Goal: Information Seeking & Learning: Learn about a topic

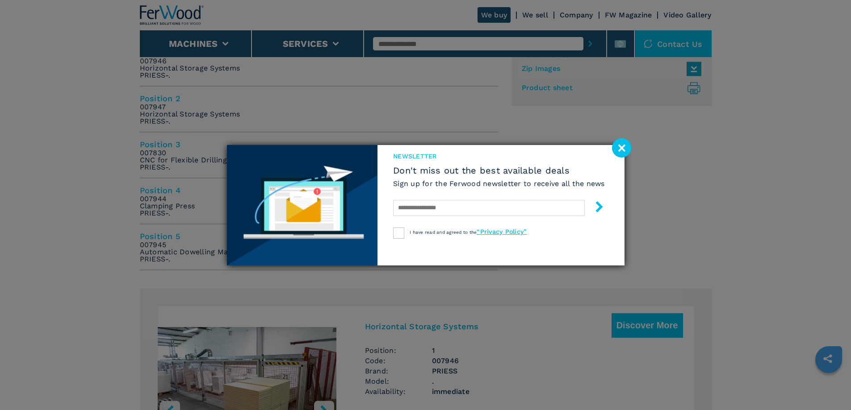
scroll to position [491, 0]
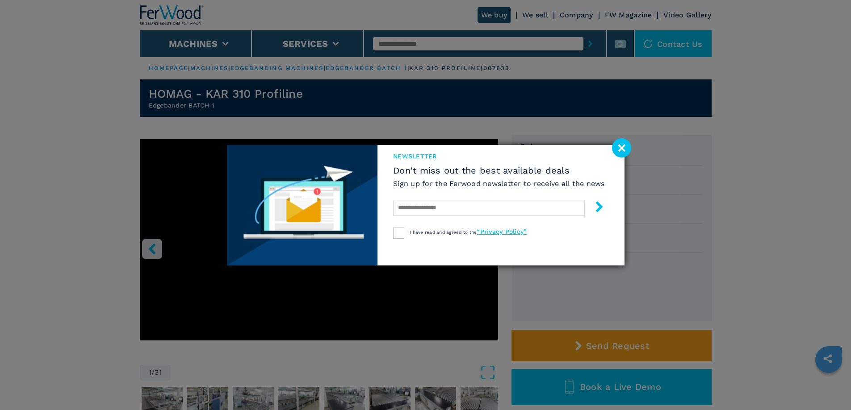
click at [619, 148] on image at bounding box center [621, 147] width 19 height 19
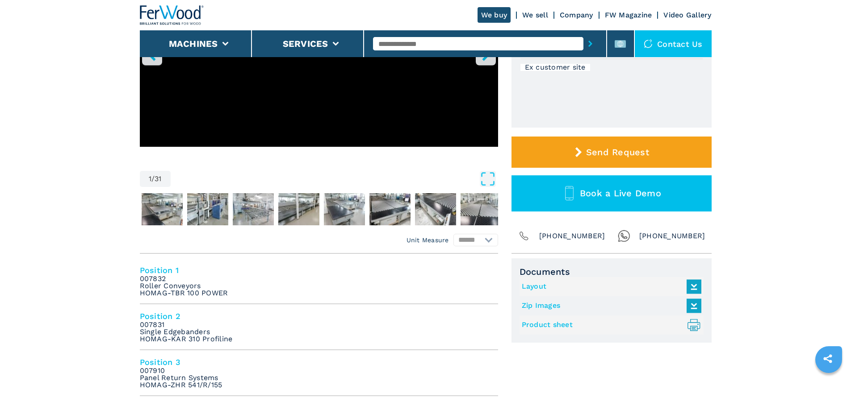
scroll to position [179, 0]
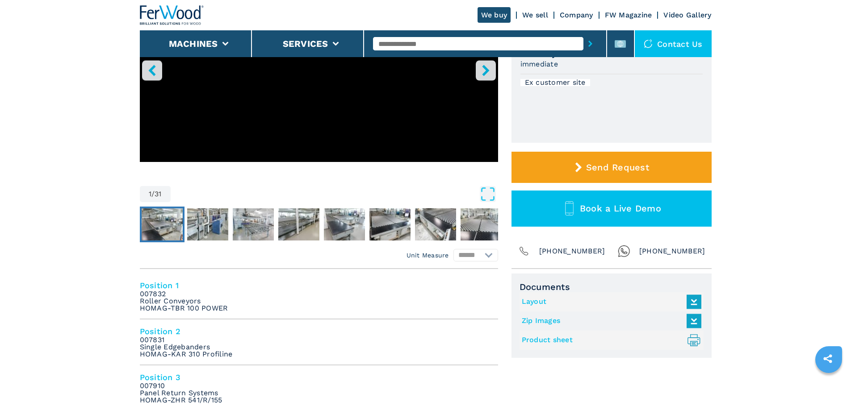
click at [159, 221] on img "Go to Slide 2" at bounding box center [162, 225] width 41 height 32
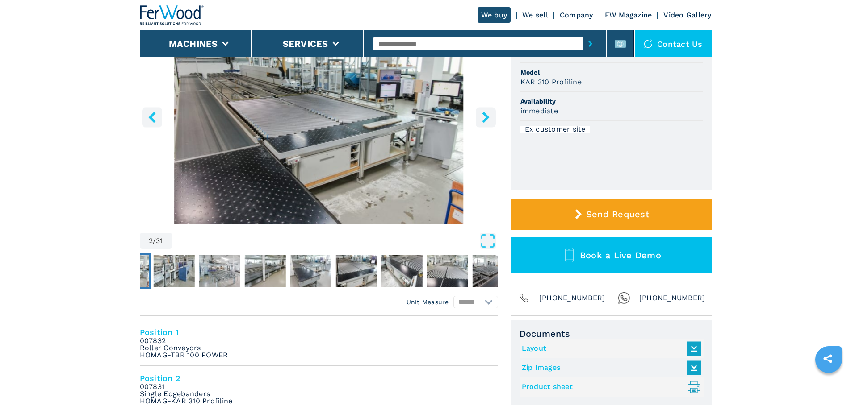
scroll to position [45, 0]
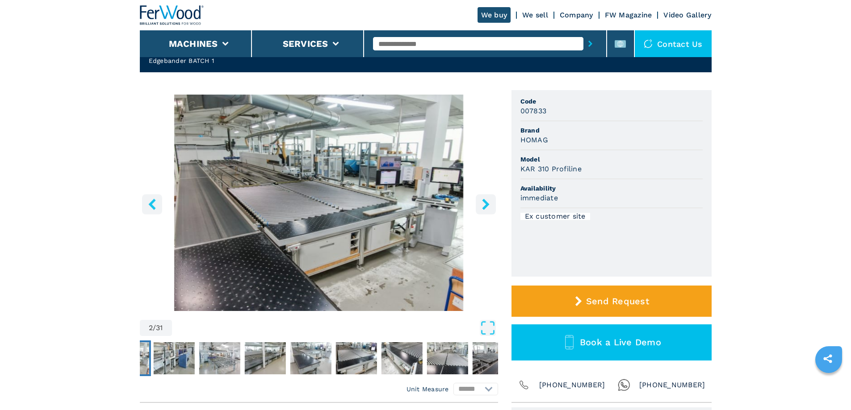
click at [474, 210] on img "Go to Slide 2" at bounding box center [319, 203] width 358 height 217
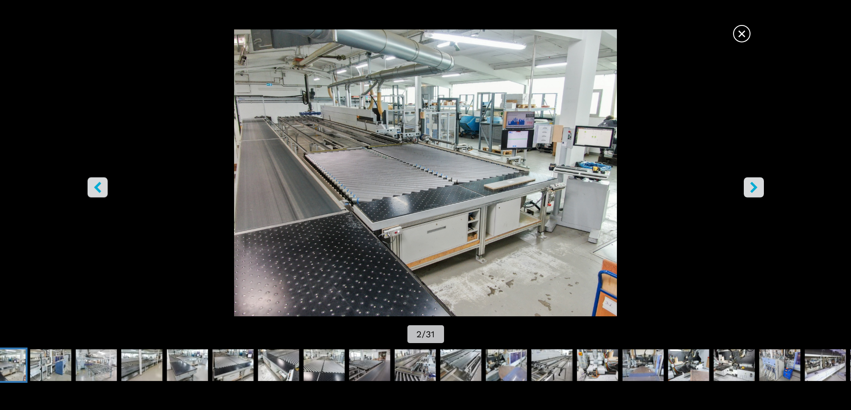
click at [747, 187] on button "right-button" at bounding box center [754, 187] width 20 height 20
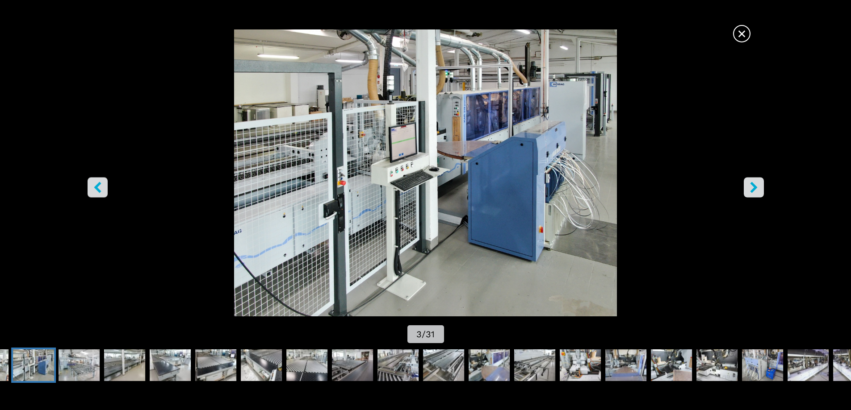
click at [747, 187] on button "right-button" at bounding box center [754, 187] width 20 height 20
click at [556, 149] on img "Go to Slide 3" at bounding box center [425, 172] width 766 height 287
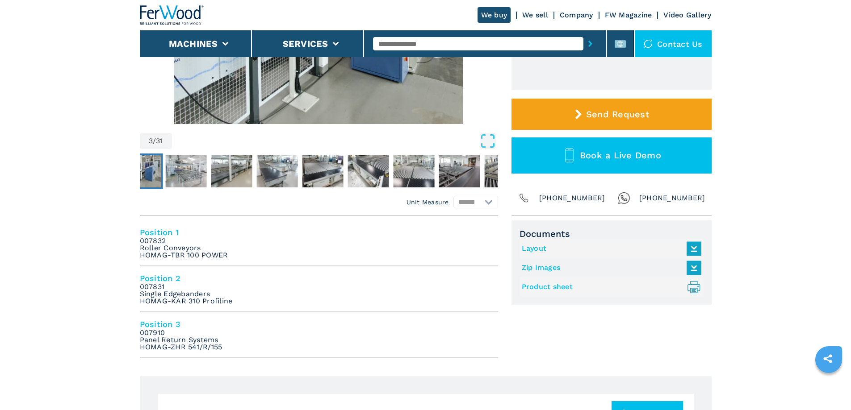
scroll to position [223, 0]
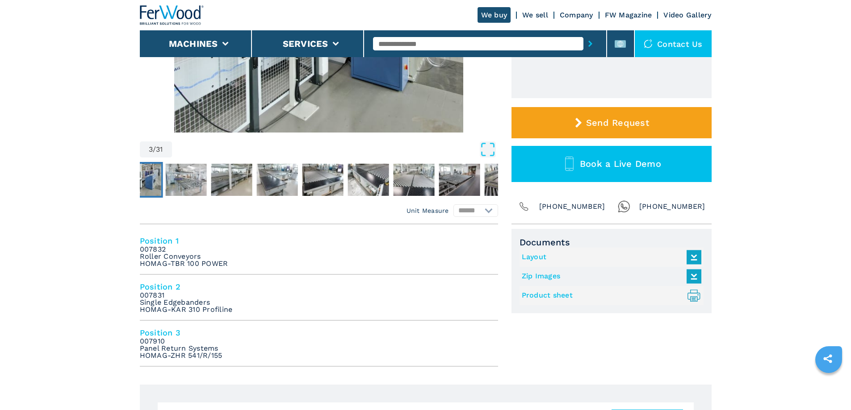
click at [529, 256] on link "Layout" at bounding box center [609, 257] width 175 height 15
click at [549, 276] on link "Zip Images" at bounding box center [609, 276] width 175 height 15
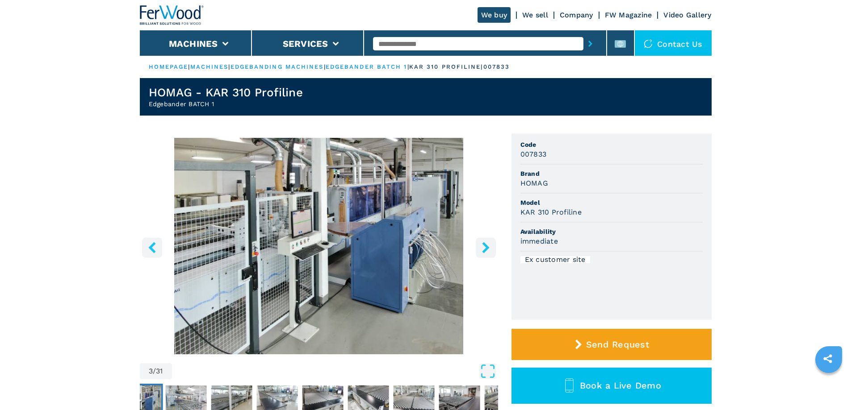
scroll to position [0, 0]
